Goal: Information Seeking & Learning: Learn about a topic

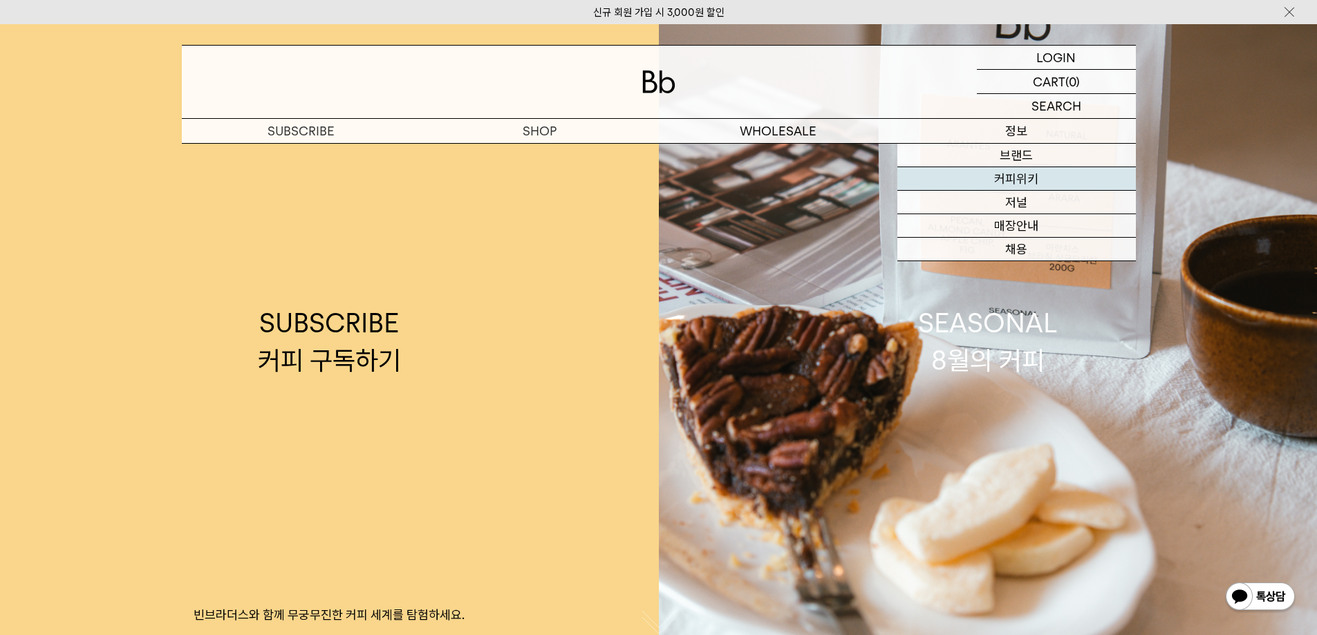
click at [1010, 172] on link "커피위키" at bounding box center [1017, 179] width 239 height 24
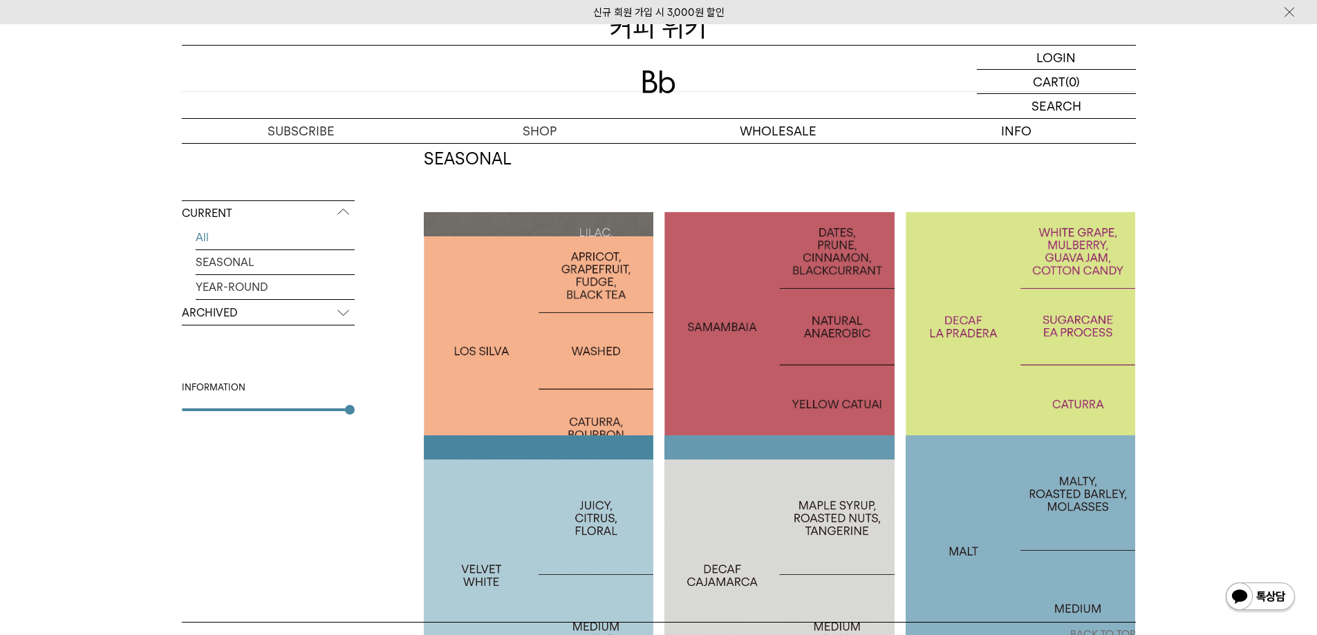
scroll to position [207, 0]
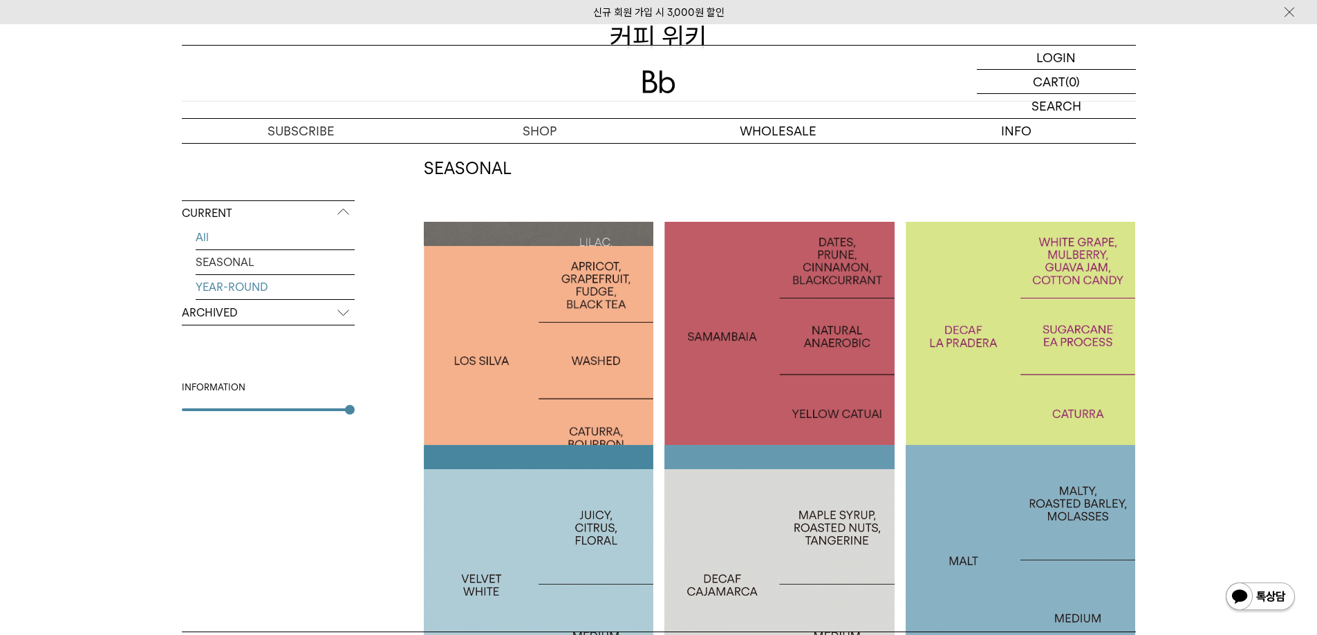
click at [252, 290] on link "YEAR-ROUND" at bounding box center [275, 287] width 159 height 24
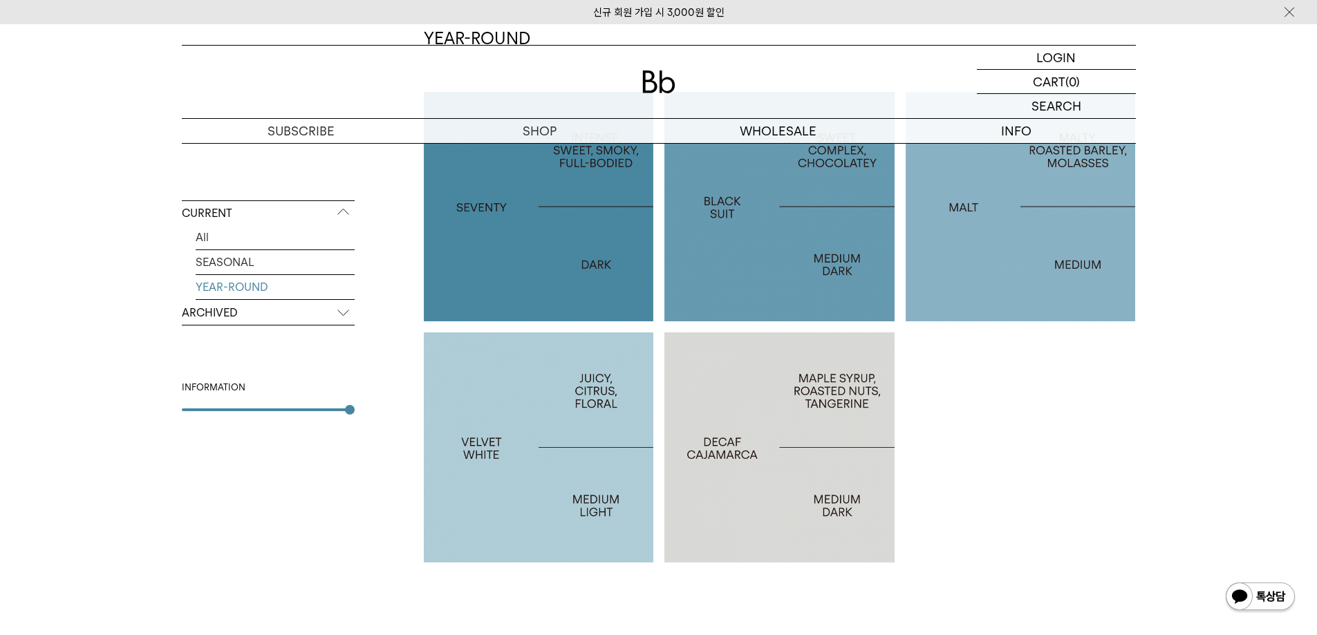
scroll to position [346, 0]
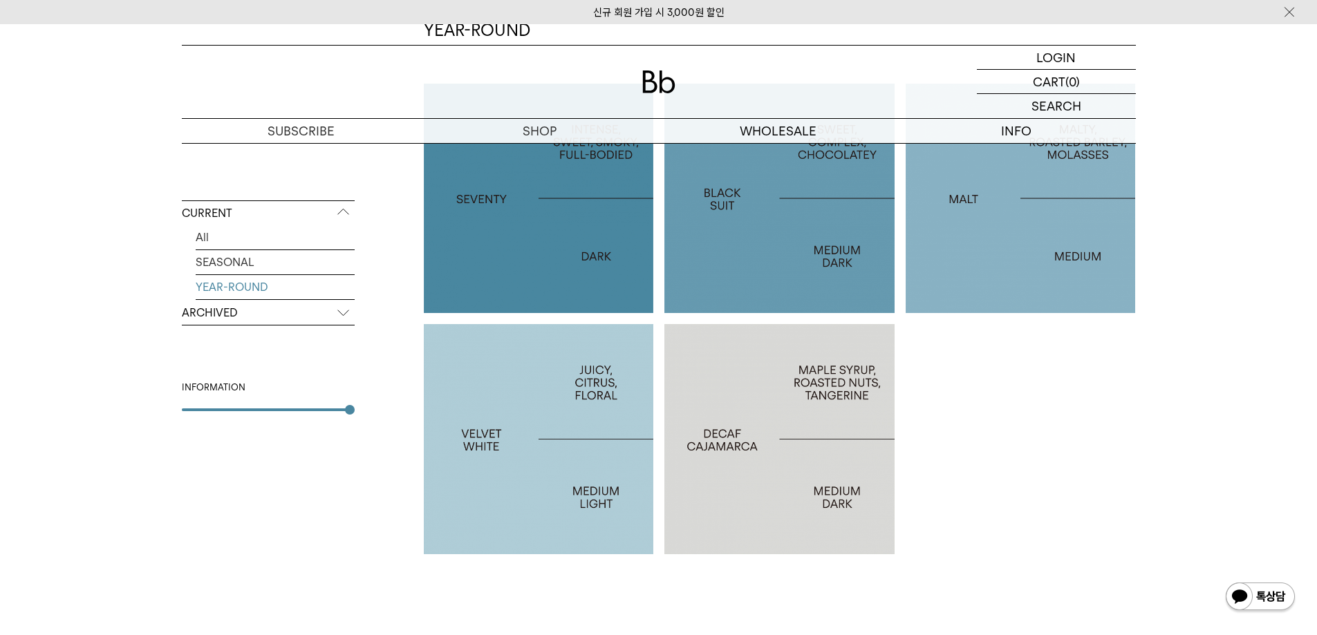
click at [331, 308] on p "ARCHIVED" at bounding box center [268, 313] width 173 height 25
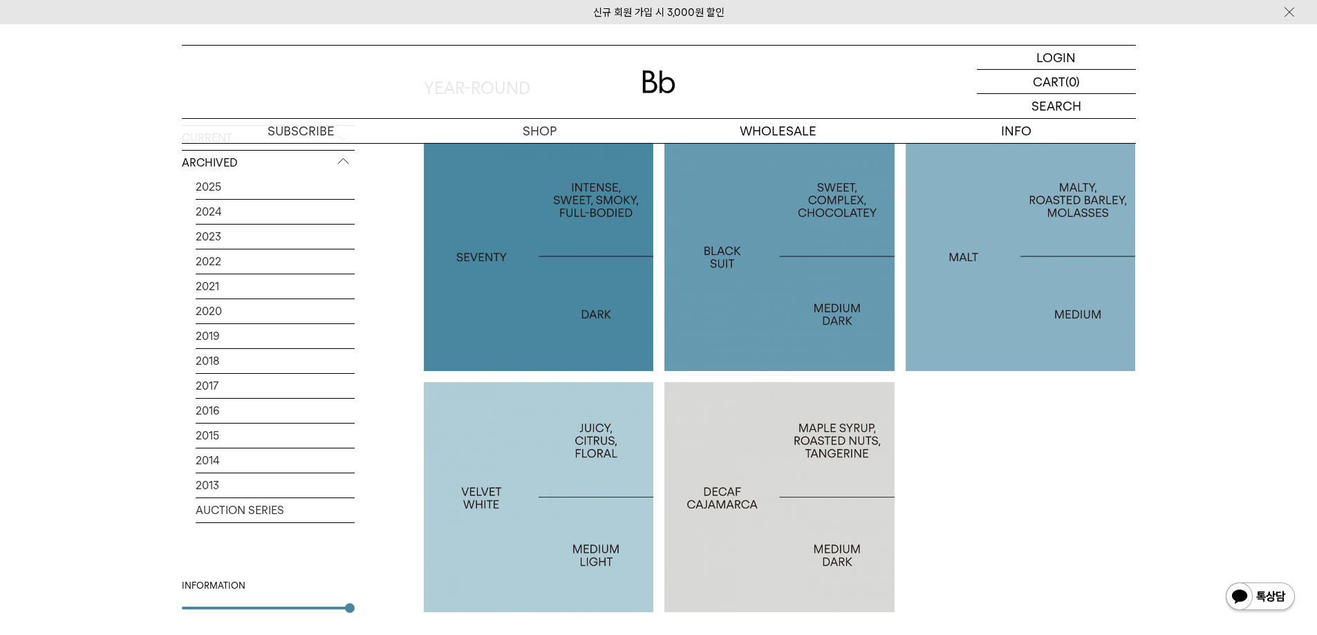
scroll to position [207, 0]
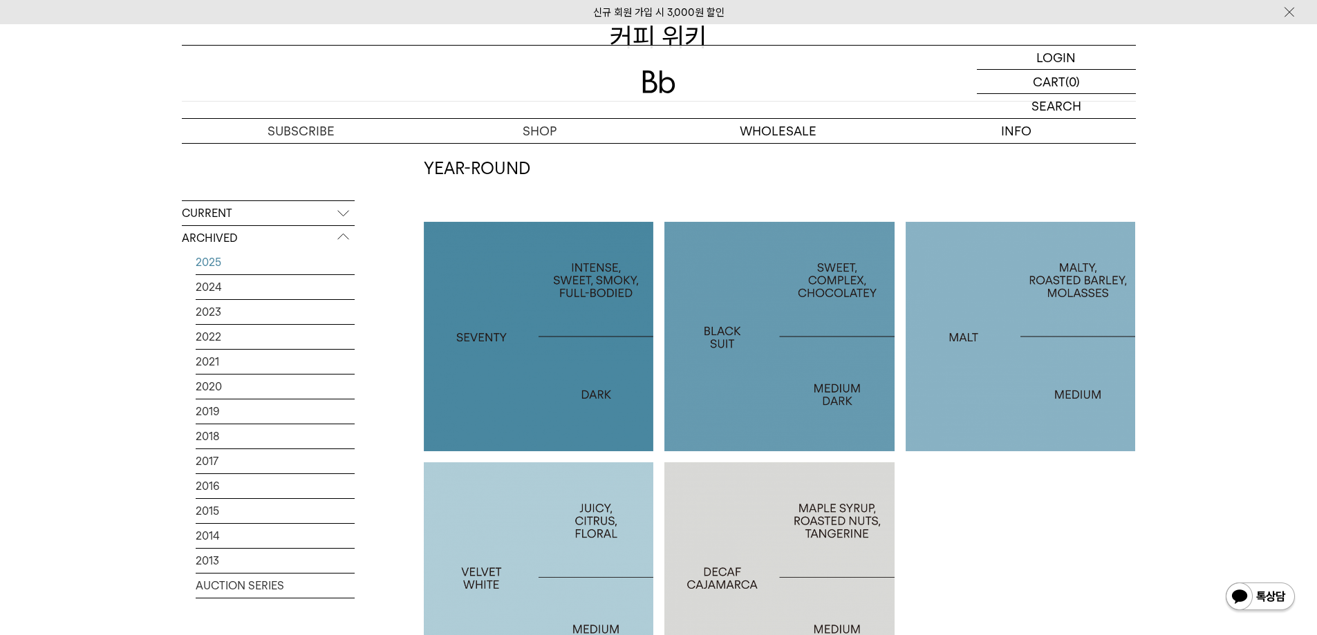
click at [218, 261] on link "2025" at bounding box center [275, 262] width 159 height 24
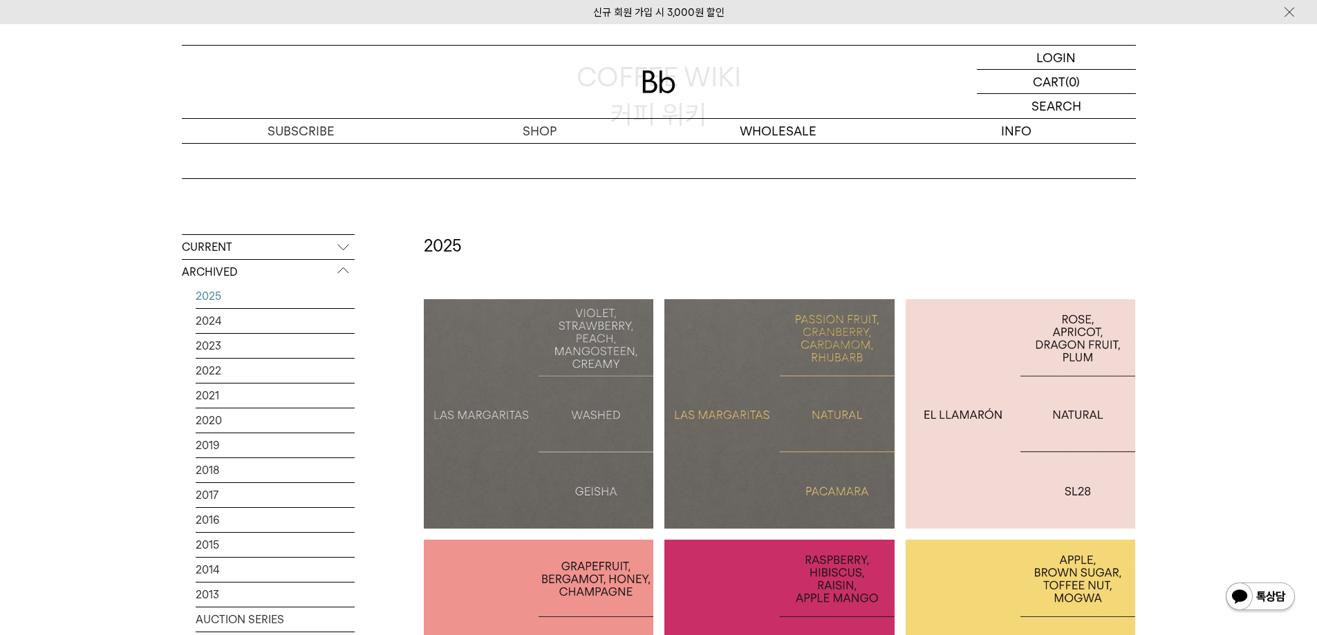
scroll to position [346, 0]
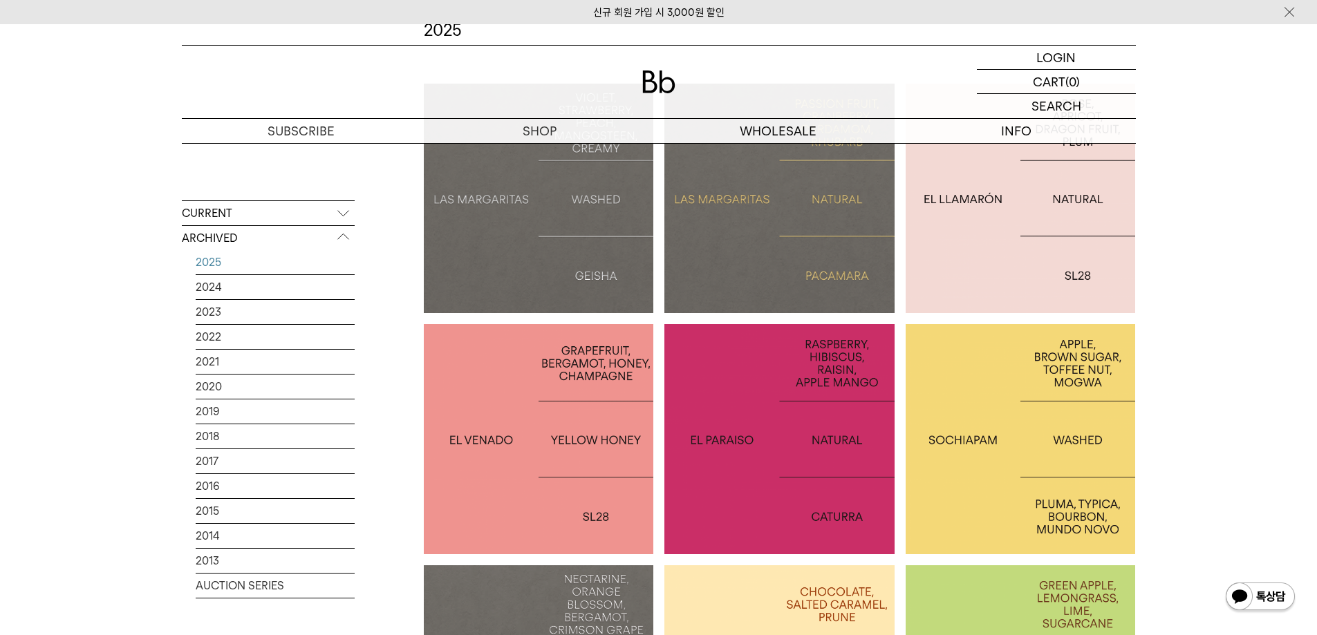
click at [1137, 407] on li "MEXICO SOCHIAPAM" at bounding box center [1026, 439] width 241 height 230
click at [1111, 406] on div at bounding box center [1021, 439] width 230 height 230
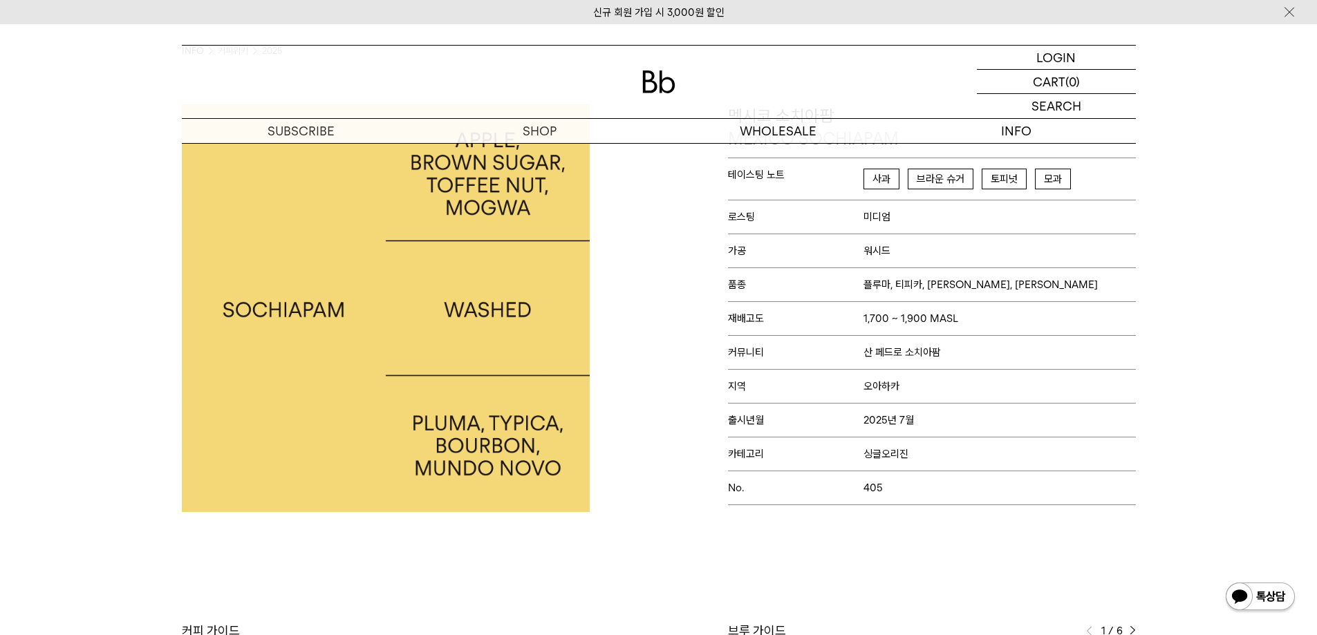
scroll to position [38, 0]
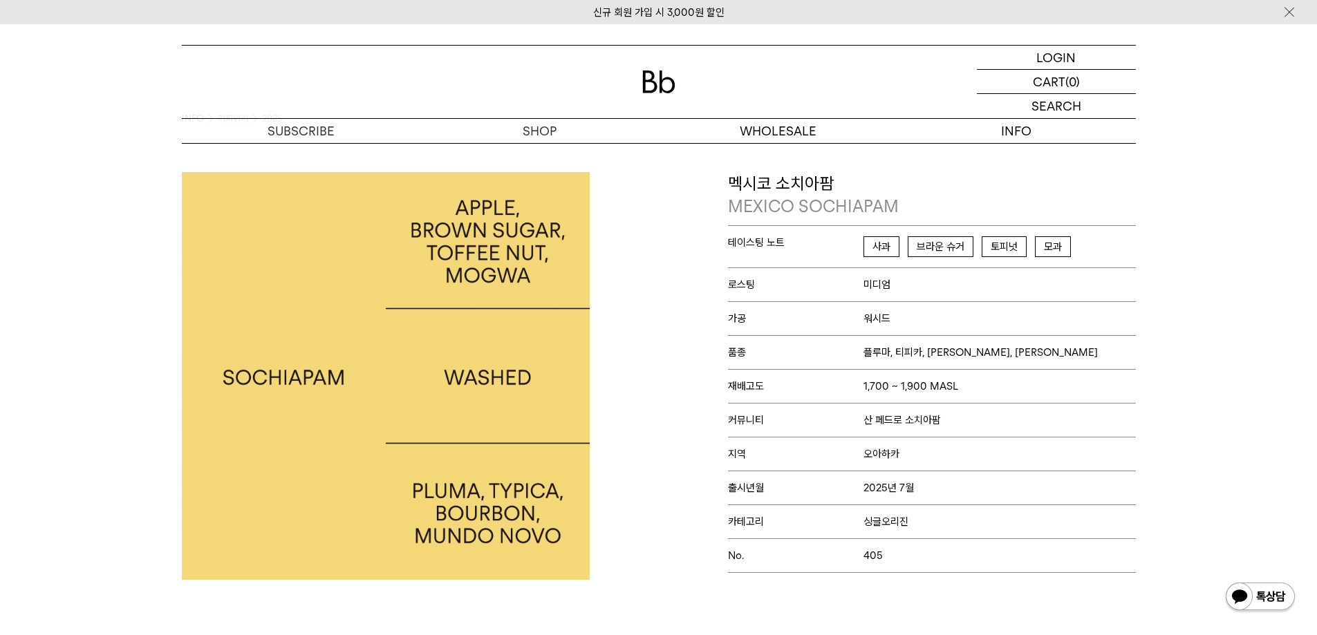
click at [679, 279] on div "멕시코 소치아팜 [GEOGRAPHIC_DATA] SOCHIAPAM 테이스팅 노트 사과 브라운 슈거 토피넛 모과 로스팅 미디엄 가공 워시드 품종…" at bounding box center [901, 376] width 484 height 408
drag, startPoint x: 907, startPoint y: 184, endPoint x: 919, endPoint y: 189, distance: 13.6
click at [907, 184] on p "멕시코 소치아팜 [GEOGRAPHIC_DATA] SOCHIAPAM" at bounding box center [932, 195] width 408 height 46
click at [938, 196] on p "멕시코 소치아팜 [GEOGRAPHIC_DATA] SOCHIAPAM" at bounding box center [932, 195] width 408 height 46
click at [938, 198] on p "MEXICO SOCHIAPAM" at bounding box center [932, 207] width 408 height 24
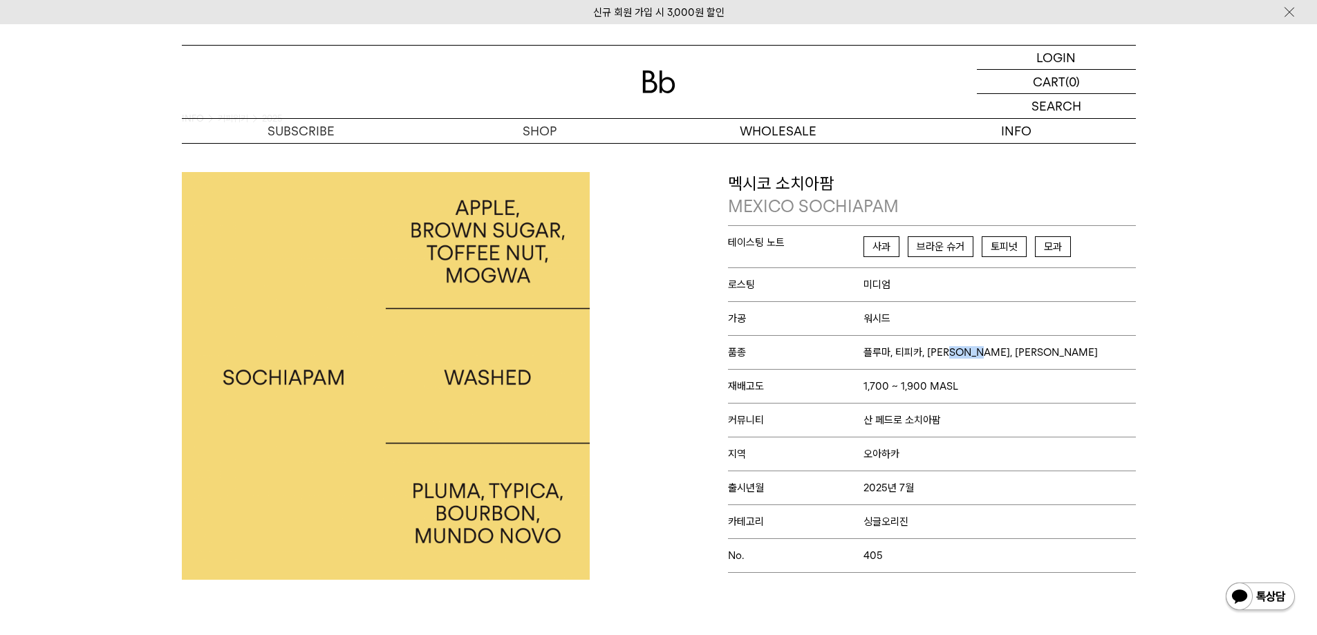
drag, startPoint x: 1003, startPoint y: 347, endPoint x: 951, endPoint y: 362, distance: 53.2
click at [951, 362] on p "품종 플루마, 티피카, [PERSON_NAME], 문도 노보" at bounding box center [932, 352] width 408 height 34
copy span "문도 노보"
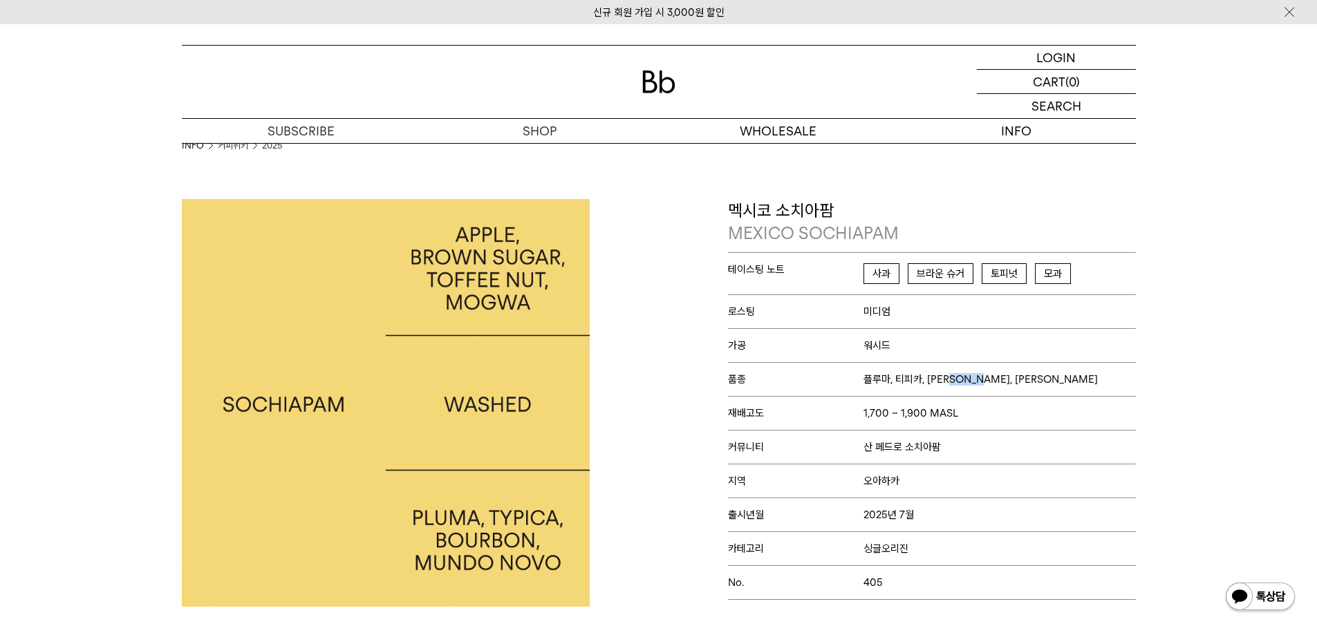
scroll to position [0, 0]
